Goal: Information Seeking & Learning: Learn about a topic

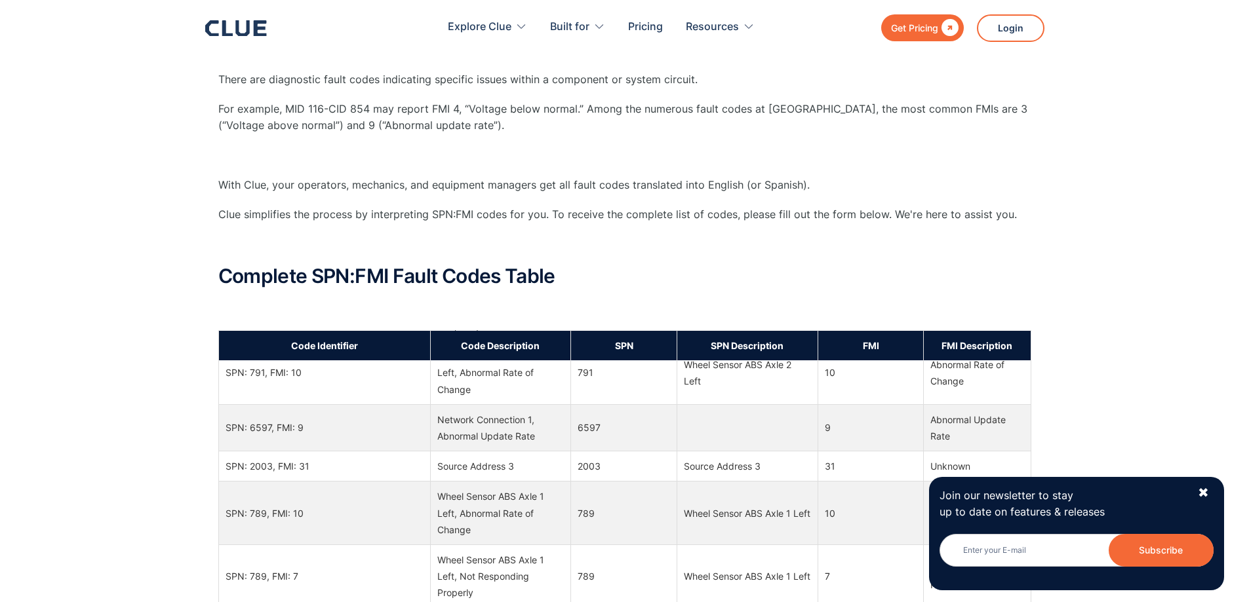
scroll to position [66, 0]
click at [1200, 493] on div "✖" at bounding box center [1203, 493] width 11 height 16
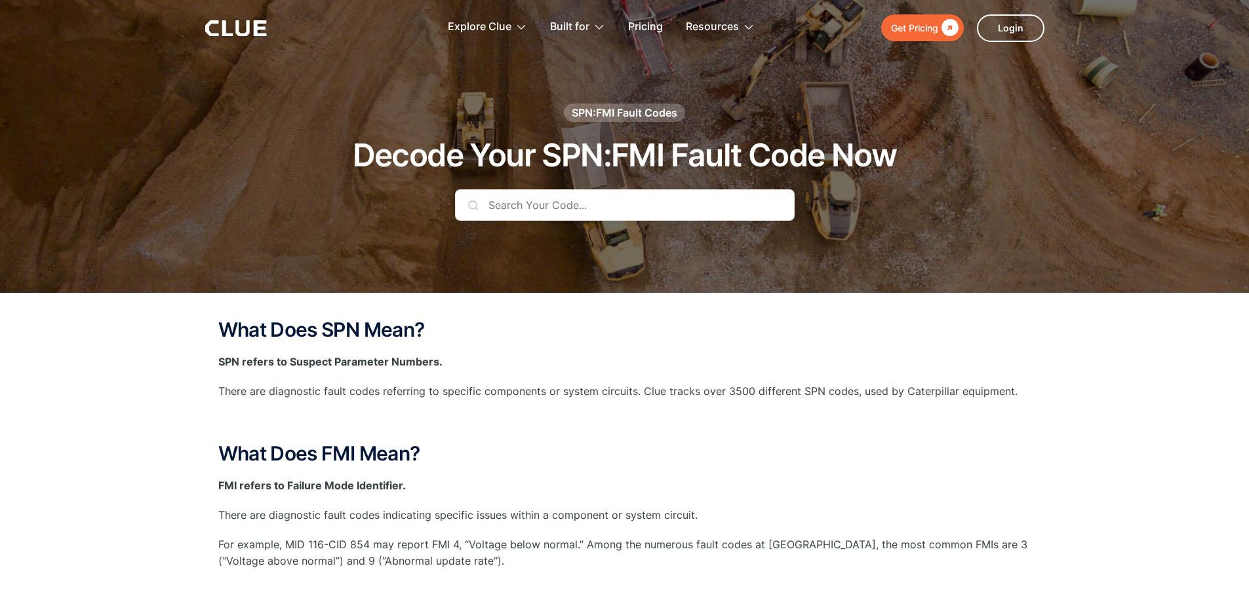
scroll to position [0, 0]
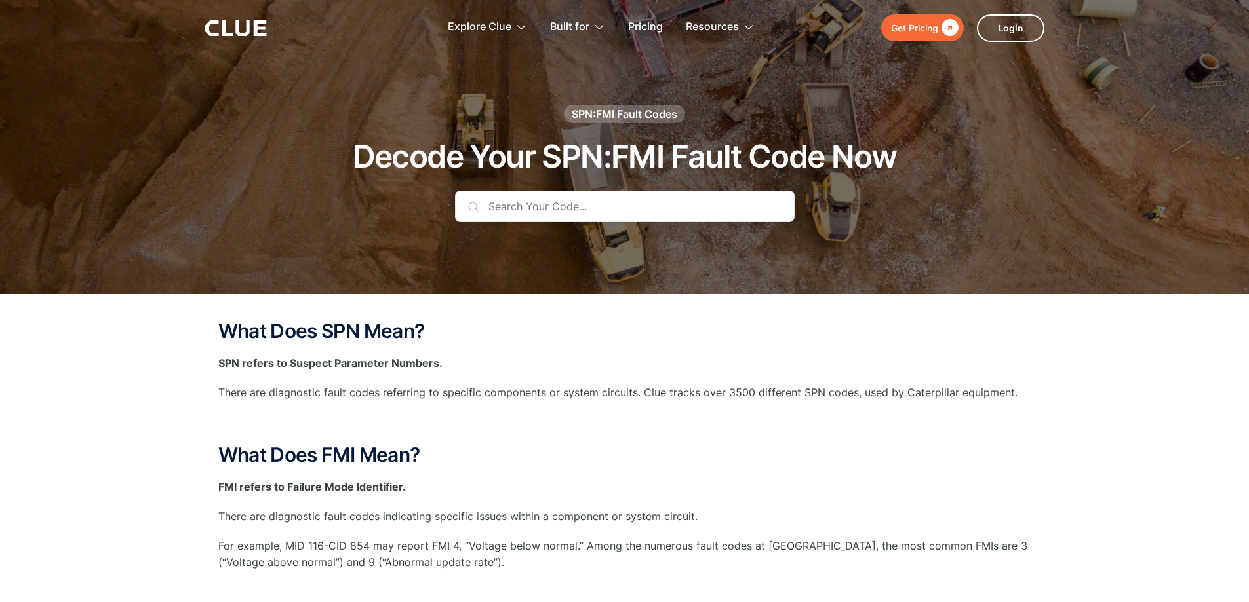
click at [583, 206] on input "text" at bounding box center [625, 206] width 340 height 31
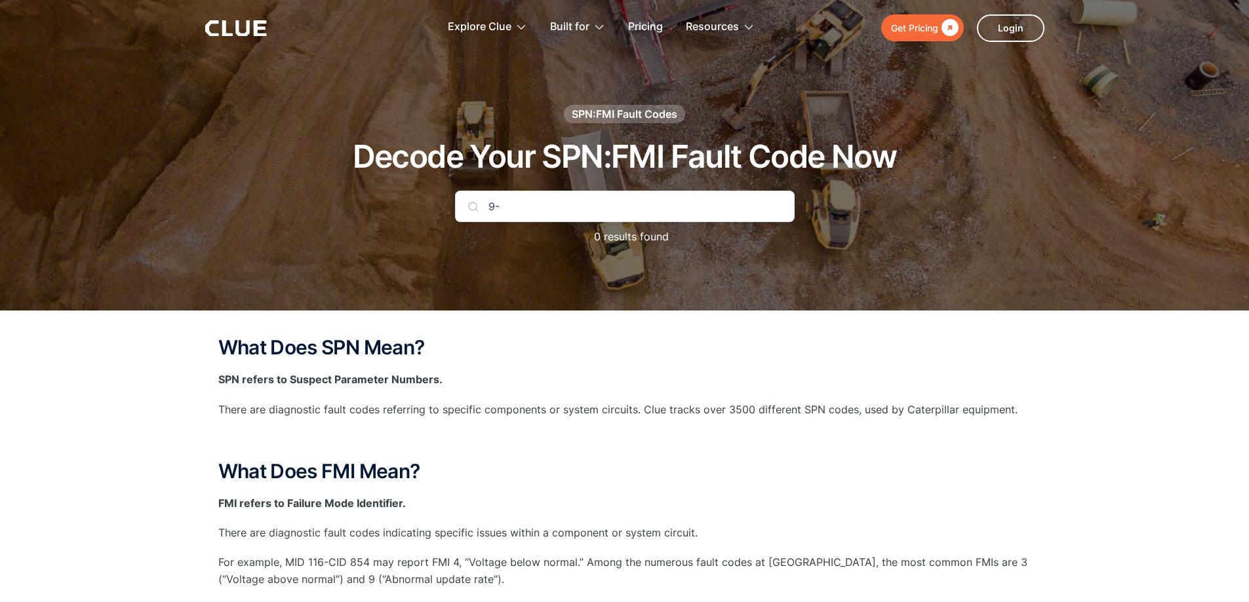
type input "9"
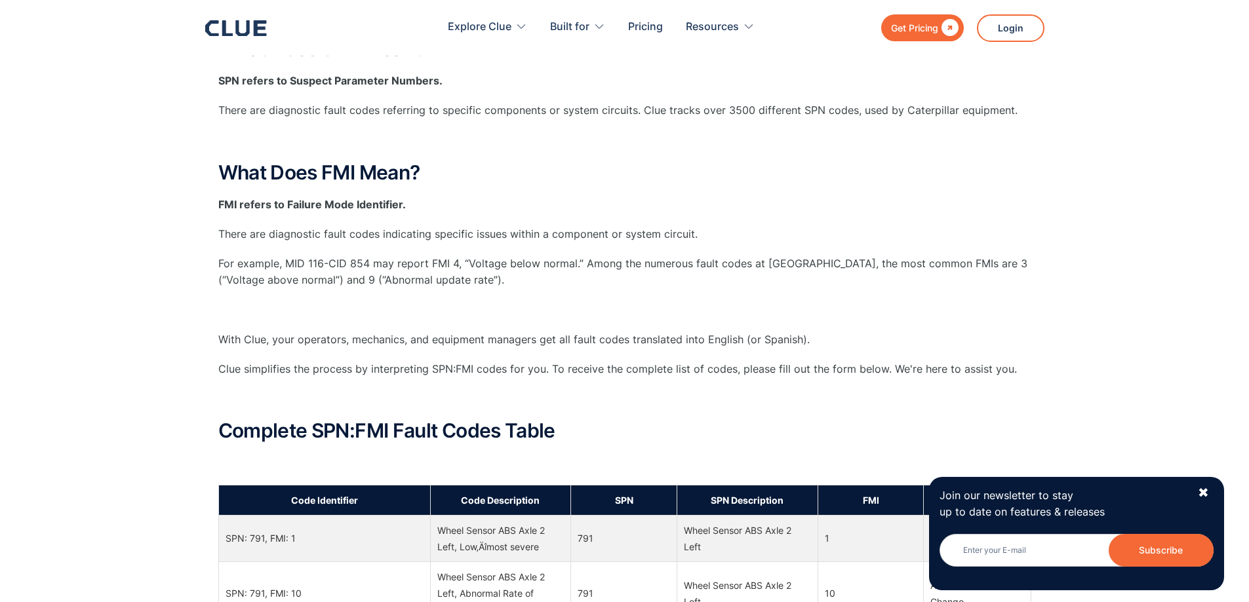
scroll to position [284, 0]
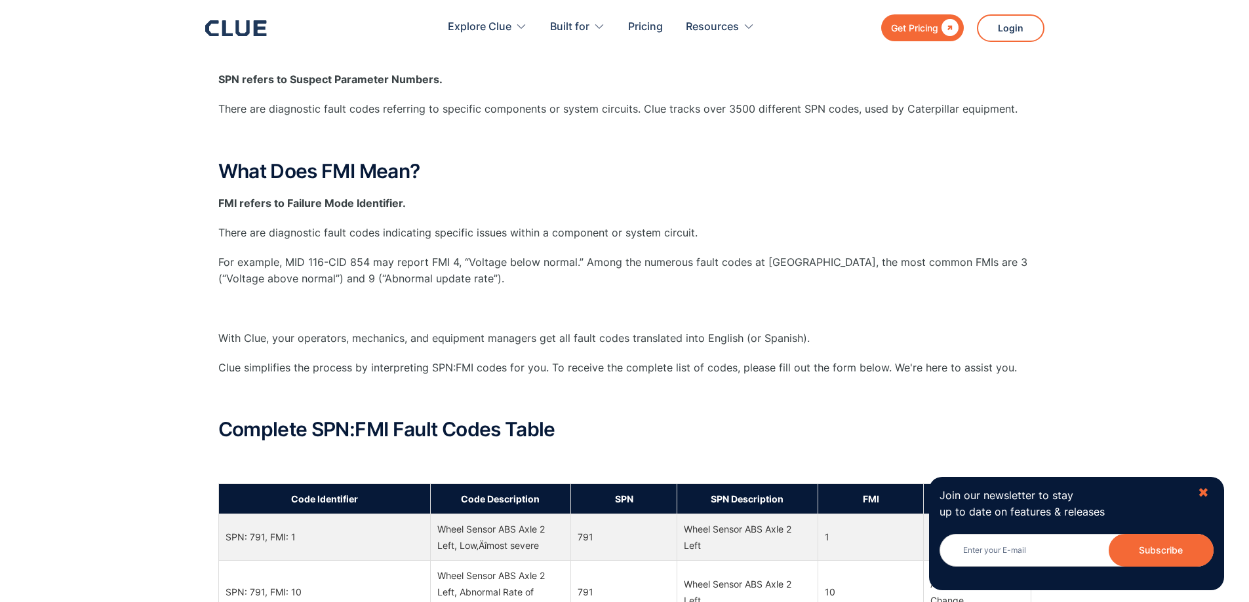
drag, startPoint x: 1211, startPoint y: 490, endPoint x: 1203, endPoint y: 491, distance: 7.9
click at [1206, 491] on div "Join our newsletter to stay up to date on features & releases Newsletter Subscr…" at bounding box center [1076, 533] width 295 height 113
click at [1203, 492] on div "✖" at bounding box center [1203, 493] width 11 height 16
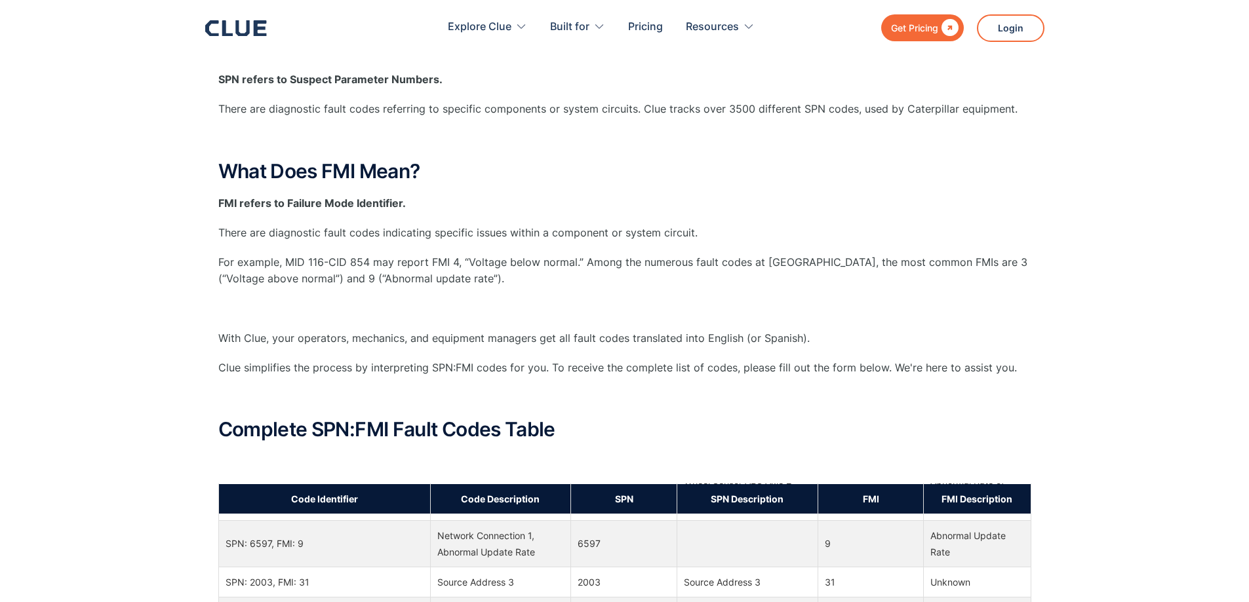
scroll to position [109, 0]
click at [721, 395] on p "‍" at bounding box center [624, 397] width 813 height 16
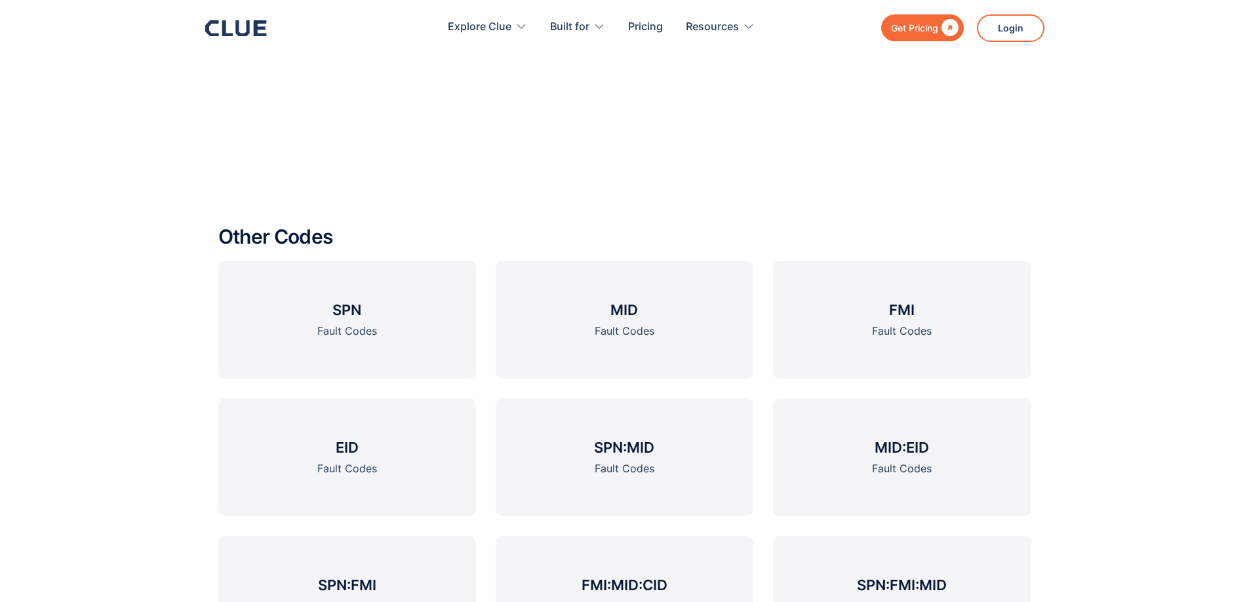
scroll to position [1617, 0]
click at [393, 329] on link "SPN Fault Codes" at bounding box center [347, 318] width 258 height 118
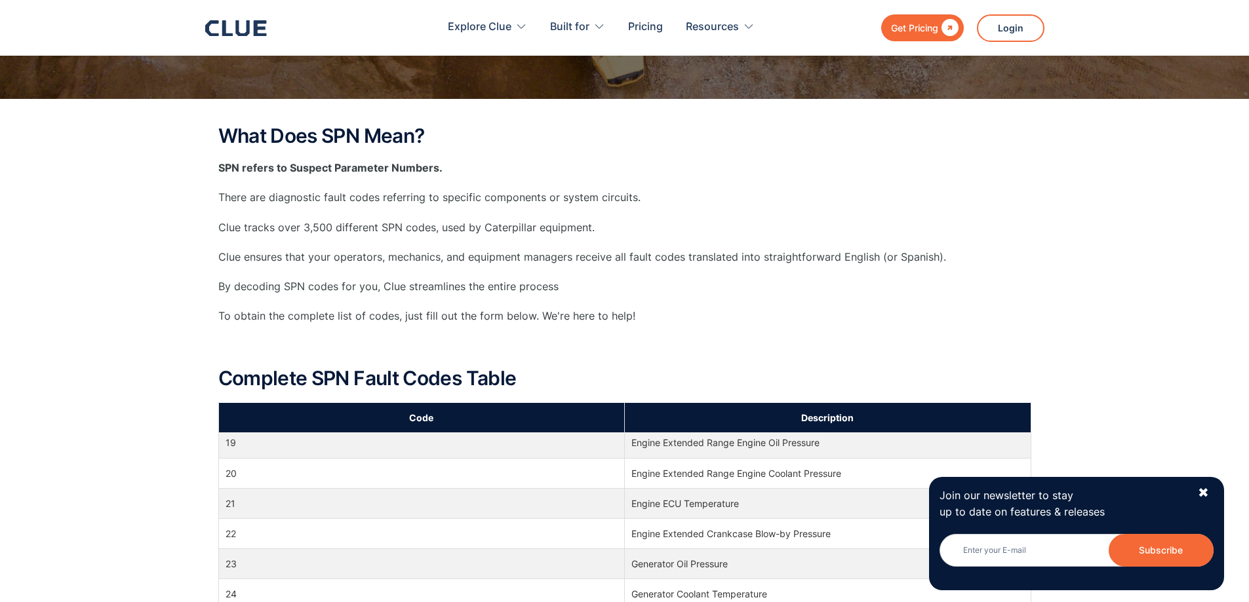
scroll to position [197, 0]
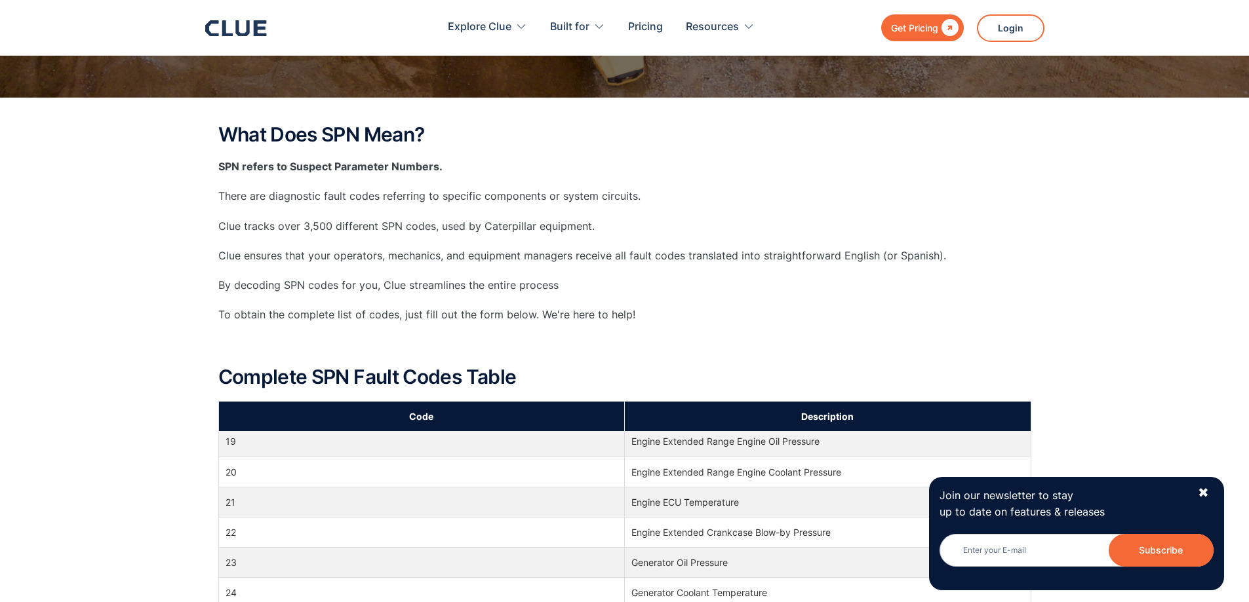
click at [751, 243] on div "What Does SPN Mean? SPN refers to Suspect Parameter Numbers. There are diagnost…" at bounding box center [624, 262] width 813 height 277
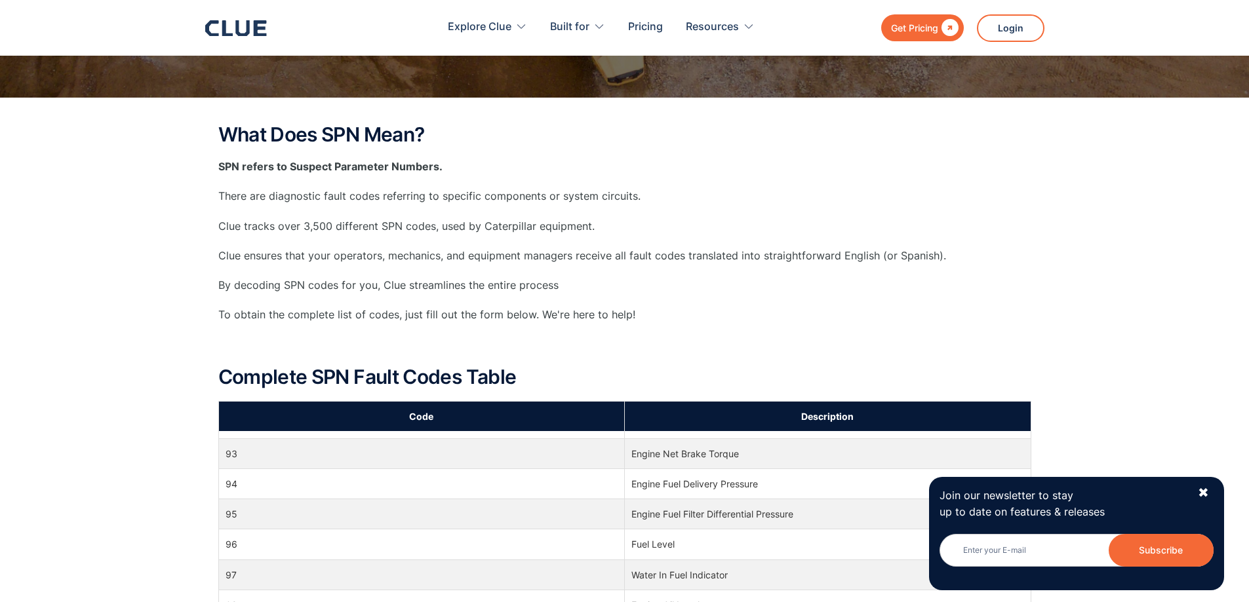
scroll to position [1464, 0]
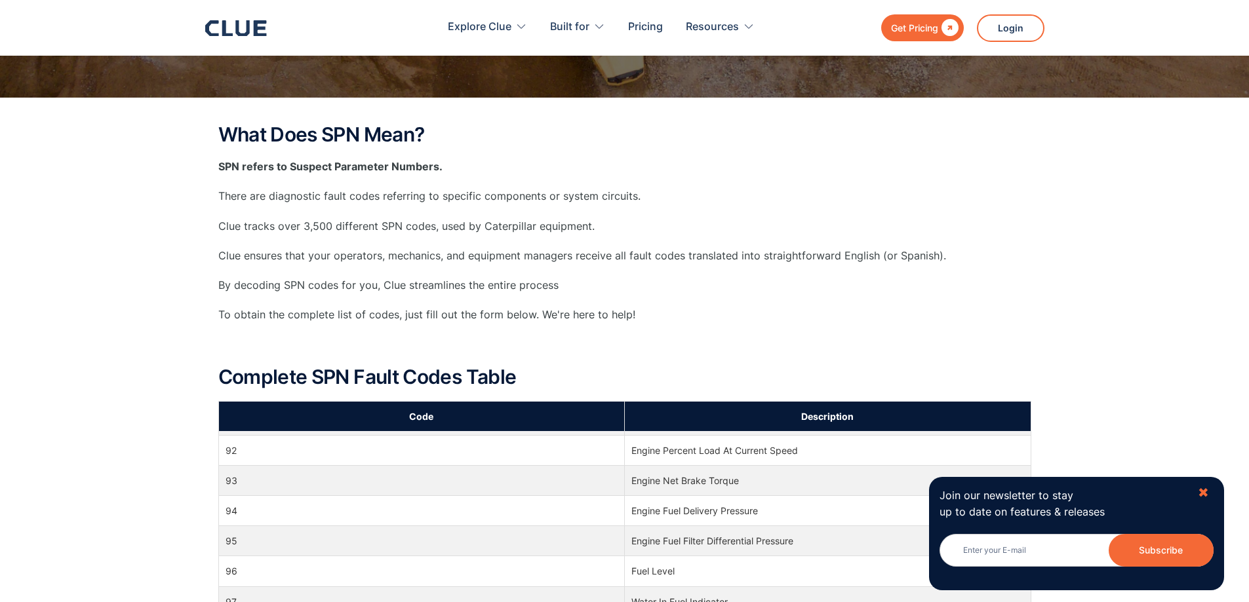
click at [1199, 491] on div "✖" at bounding box center [1203, 493] width 11 height 16
